Goal: Transaction & Acquisition: Purchase product/service

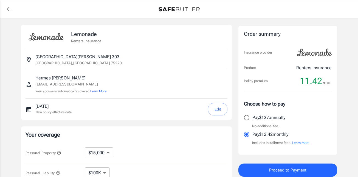
select select "15000"
select select "500"
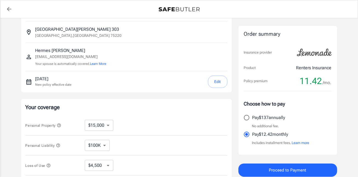
scroll to position [55, 0]
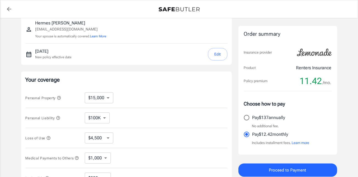
click at [108, 96] on select "$10,000 $15,000 $20,000 $25,000 $30,000 $40,000 $50,000 $100K $150K $200K $250K" at bounding box center [99, 97] width 29 height 11
select select "10000"
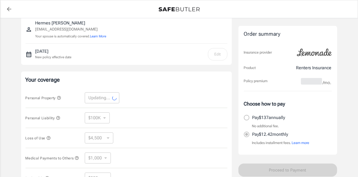
select select "10000"
select select "3000"
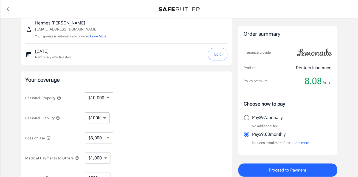
scroll to position [137, 0]
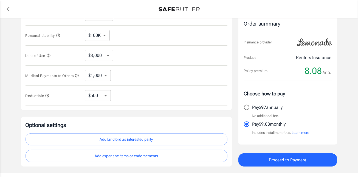
click at [103, 98] on select "$250 $500 $1,000 $2,500" at bounding box center [98, 95] width 26 height 11
select select "2500"
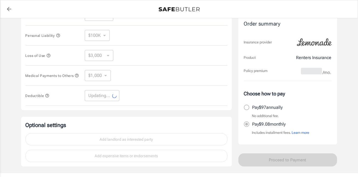
select select "2500"
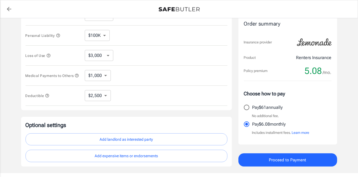
click at [133, 134] on button "Add landlord as interested party" at bounding box center [127, 139] width 202 height 12
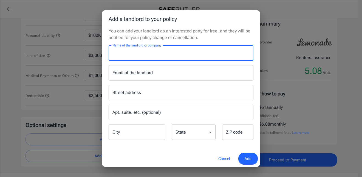
click at [131, 54] on input "Name of the landlord or company" at bounding box center [181, 52] width 145 height 15
type input "[PERSON_NAME] Apartment Homes"
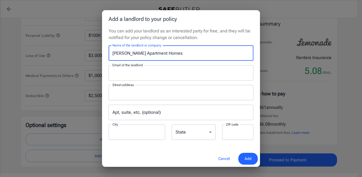
type input "[EMAIL_ADDRESS][DOMAIN_NAME]"
type input "[DOMAIN_NAME] 115009"
type input "Carrollton"
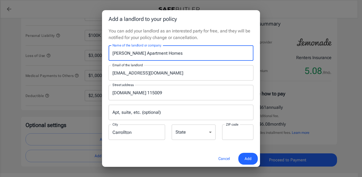
type input "75011"
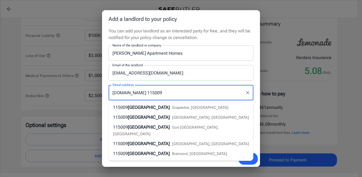
drag, startPoint x: 196, startPoint y: 91, endPoint x: 200, endPoint y: 88, distance: 5.9
click at [196, 91] on input "[DOMAIN_NAME] 115009" at bounding box center [177, 92] width 132 height 10
drag, startPoint x: 205, startPoint y: 55, endPoint x: 207, endPoint y: 52, distance: 4.1
click at [205, 55] on input "[PERSON_NAME] Apartment Homes" at bounding box center [181, 52] width 145 height 15
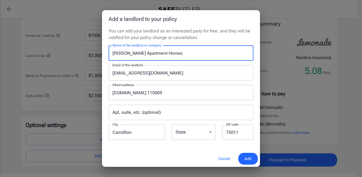
click at [209, 38] on p "You can add your landlord as an interested party for free, and they will be not…" at bounding box center [181, 34] width 145 height 13
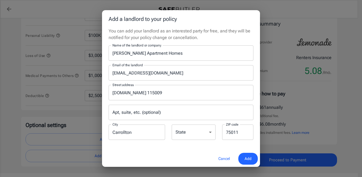
click at [191, 133] on select "[US_STATE] [US_STATE] [US_STATE] [US_STATE] [US_STATE] [US_STATE] [US_STATE] [U…" at bounding box center [194, 131] width 44 height 15
select select "[GEOGRAPHIC_DATA]"
click at [172, 124] on select "[US_STATE] [US_STATE] [US_STATE] [US_STATE] [US_STATE] [US_STATE] [US_STATE] [U…" at bounding box center [194, 131] width 44 height 15
click at [151, 155] on div "Cancel Add" at bounding box center [181, 158] width 158 height 16
click at [252, 158] on button "Add" at bounding box center [248, 159] width 19 height 12
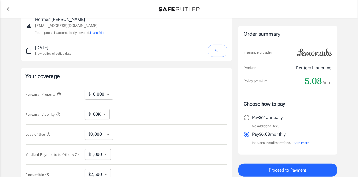
scroll to position [113, 0]
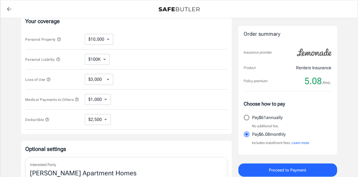
click at [246, 118] on input "Pay $61 annually" at bounding box center [247, 118] width 12 height 12
radio input "true"
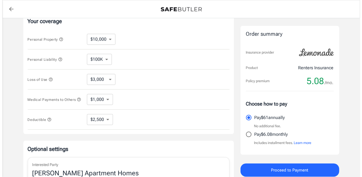
scroll to position [196, 0]
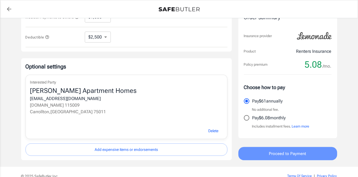
click at [290, 152] on span "Proceed to Payment" at bounding box center [287, 153] width 37 height 7
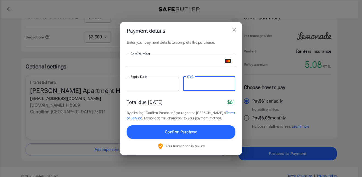
click at [197, 133] on button "Confirm Purchase" at bounding box center [181, 131] width 109 height 13
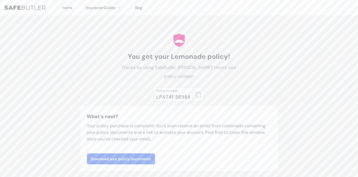
click at [195, 93] on icon "button" at bounding box center [197, 94] width 5 height 5
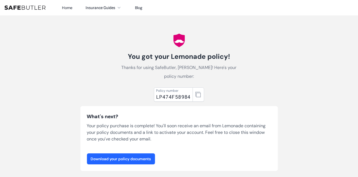
click at [112, 158] on link "Download your policy documents" at bounding box center [121, 158] width 68 height 11
